Goal: Navigation & Orientation: Find specific page/section

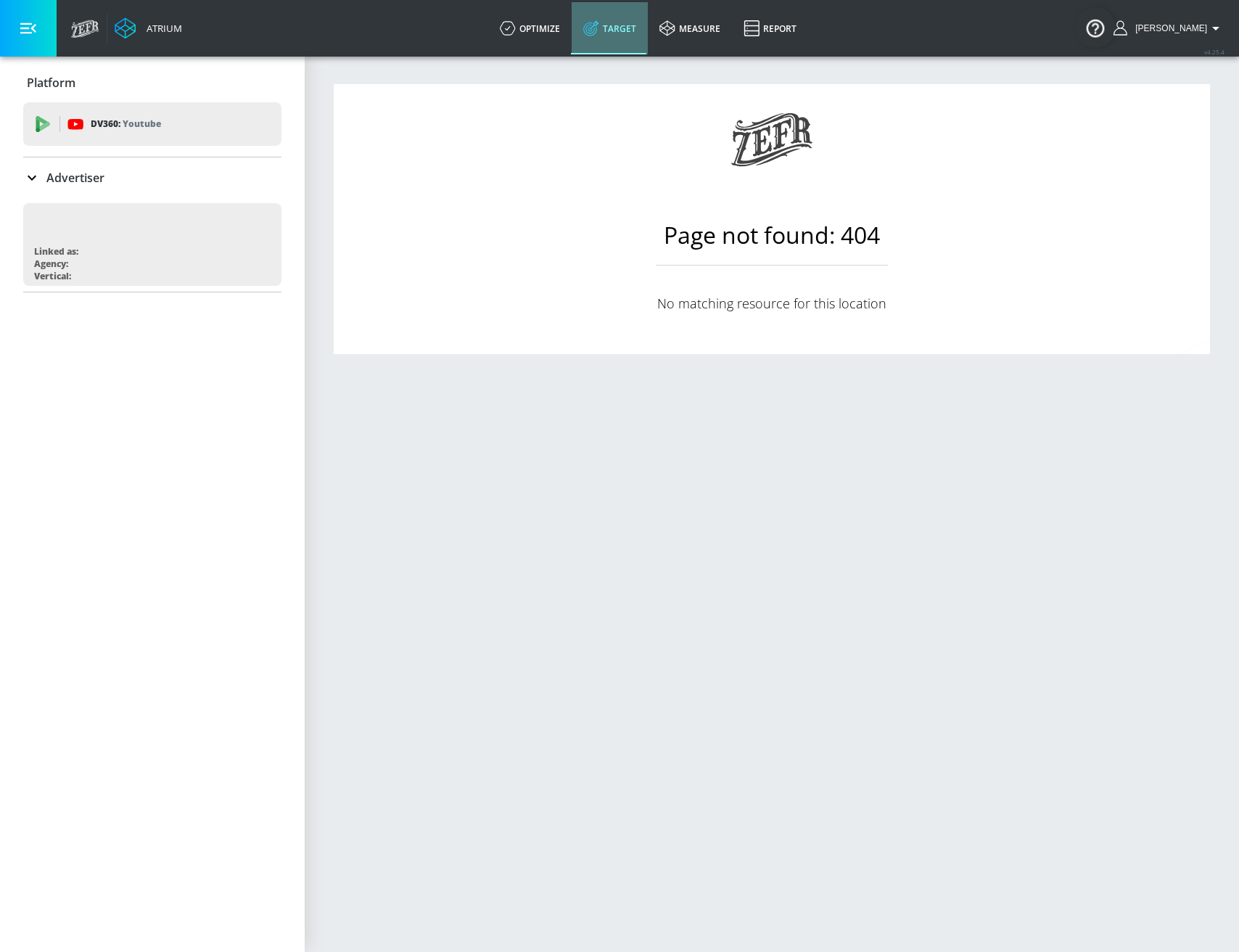
click at [638, 27] on link "Target" at bounding box center [610, 29] width 76 height 52
click at [1205, 29] on span "Alex" at bounding box center [1167, 29] width 77 height 10
click at [1150, 64] on div "Logout" at bounding box center [1162, 68] width 121 height 17
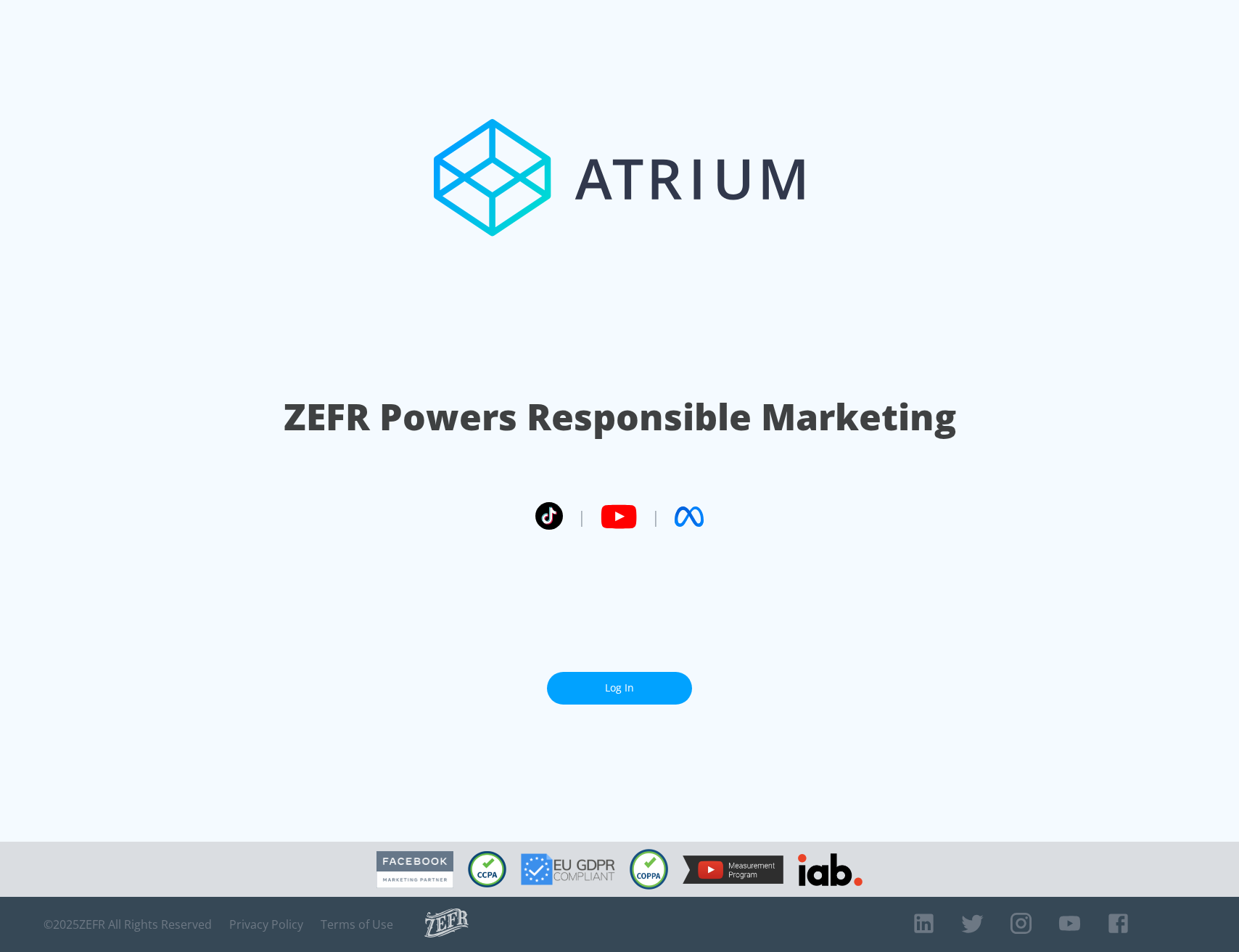
click at [623, 686] on link "Log In" at bounding box center [619, 688] width 145 height 33
